Goal: Find specific page/section: Find specific page/section

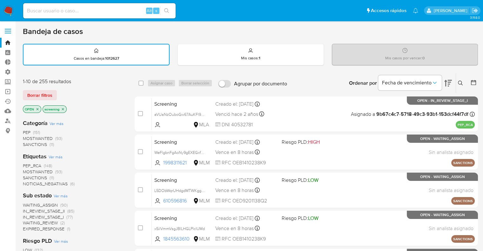
click at [58, 91] on div "Borrar filtros" at bounding box center [74, 95] width 102 height 10
click at [57, 89] on div "1-10 de 255 resultados Borrar filtros OPEN screening" at bounding box center [74, 96] width 102 height 36
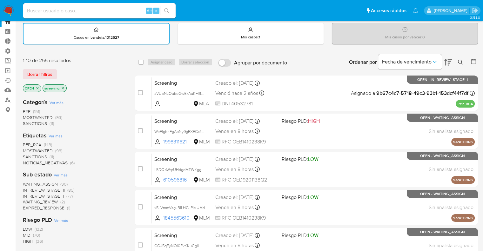
scroll to position [32, 0]
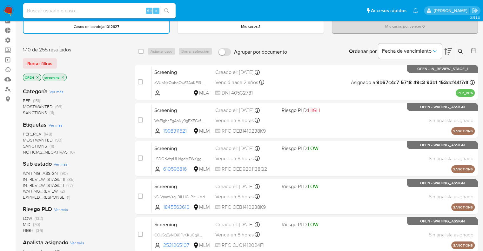
click at [28, 144] on span "SANCTIONS" at bounding box center [35, 146] width 24 height 6
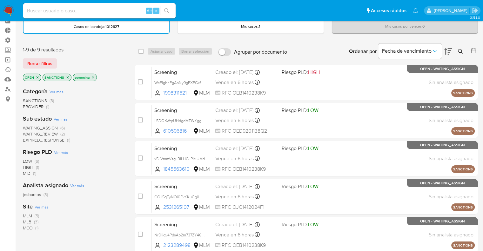
click at [26, 140] on span "EXPIRED_RESPONSE" at bounding box center [44, 140] width 42 height 6
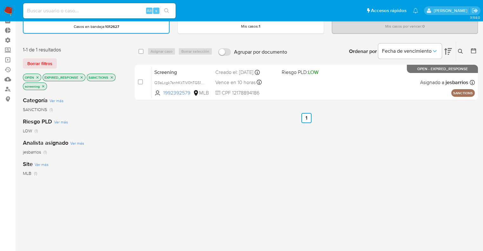
click at [81, 77] on icon "close-filter" at bounding box center [82, 77] width 2 height 2
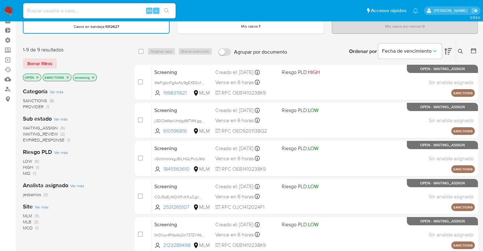
click at [29, 132] on span "WAITING_REVIEW" at bounding box center [40, 134] width 35 height 6
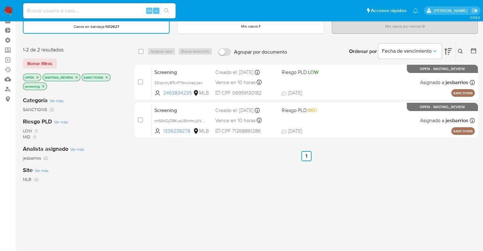
click at [77, 78] on icon "close-filter" at bounding box center [77, 78] width 4 height 4
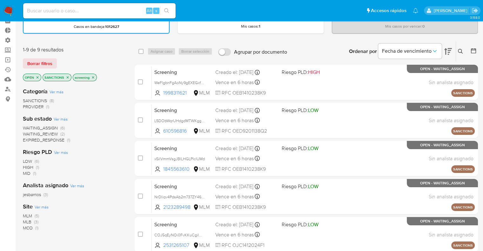
click at [30, 125] on span "WAITING_ASSIGN" at bounding box center [40, 128] width 35 height 6
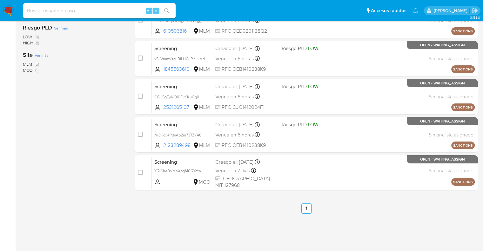
scroll to position [144, 0]
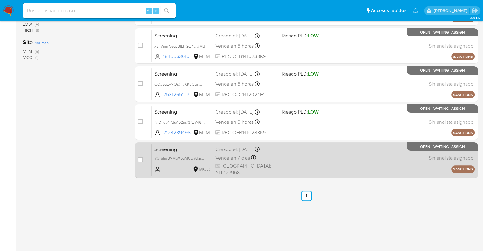
click at [198, 150] on span "Screening" at bounding box center [182, 149] width 56 height 8
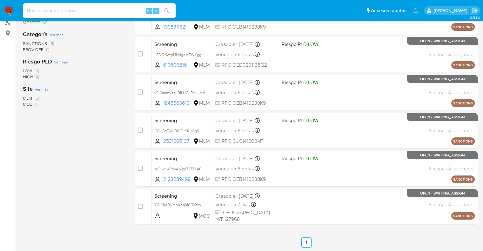
scroll to position [0, 0]
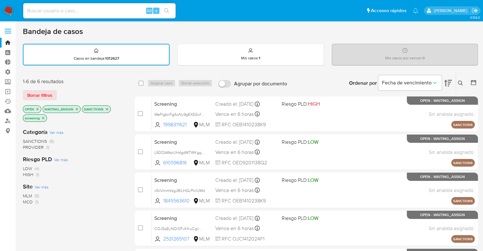
click at [76, 109] on icon "close-filter" at bounding box center [77, 109] width 4 height 4
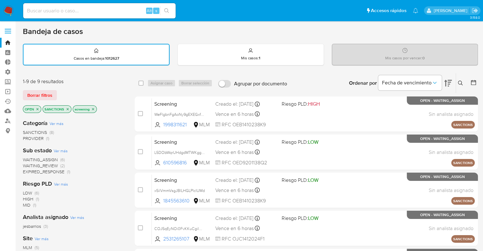
click at [68, 109] on icon "close-filter" at bounding box center [68, 109] width 4 height 4
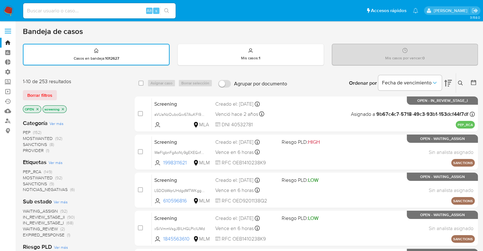
click at [25, 176] on span "MOSTWANTED" at bounding box center [38, 177] width 30 height 6
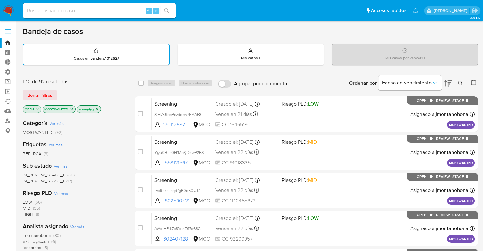
click at [72, 107] on icon "close-filter" at bounding box center [72, 109] width 4 height 4
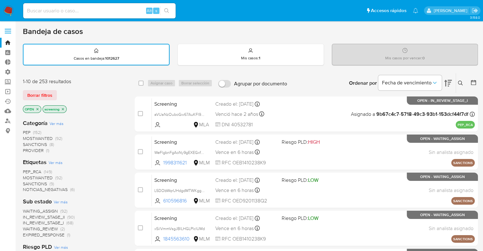
click at [26, 170] on span "PEP_RCA" at bounding box center [32, 171] width 18 height 6
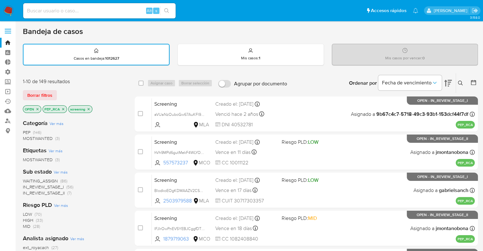
click at [63, 109] on icon "close-filter" at bounding box center [63, 109] width 4 height 4
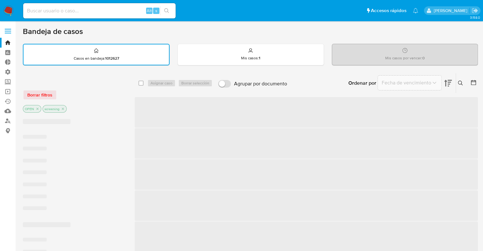
click at [73, 99] on div "Borrar filtros" at bounding box center [74, 95] width 102 height 10
